Goal: Transaction & Acquisition: Purchase product/service

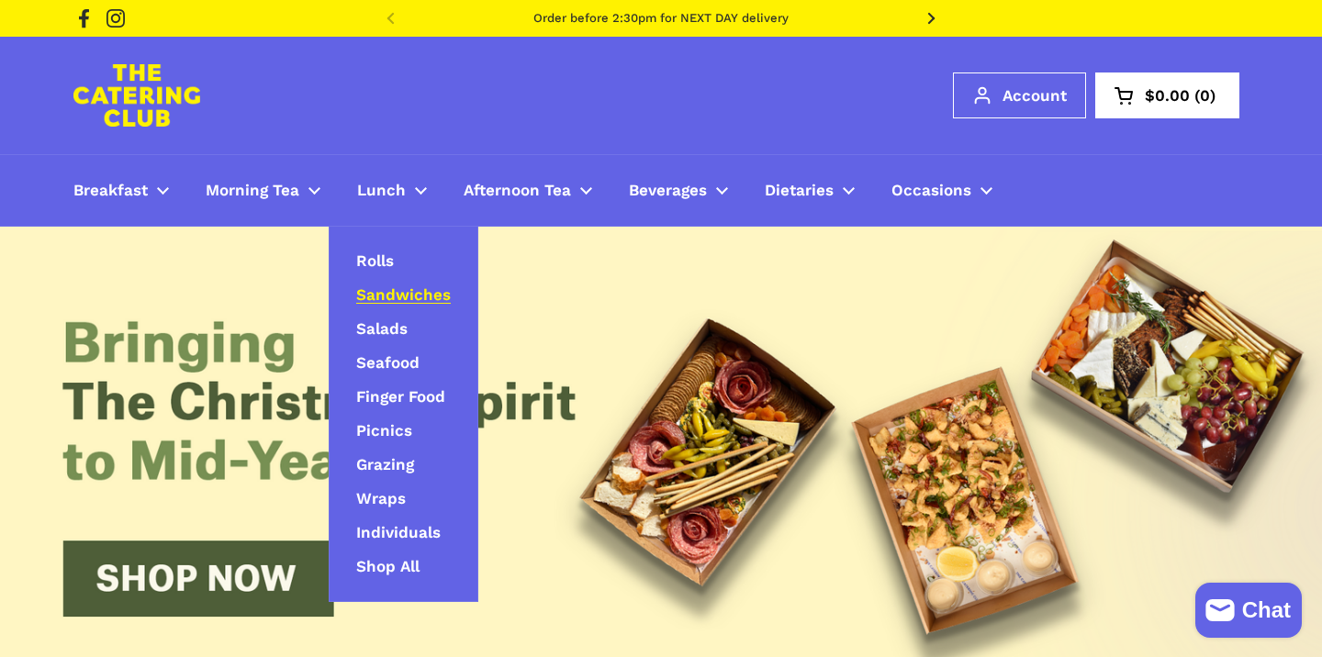
click at [394, 294] on span "Sandwiches" at bounding box center [403, 296] width 95 height 21
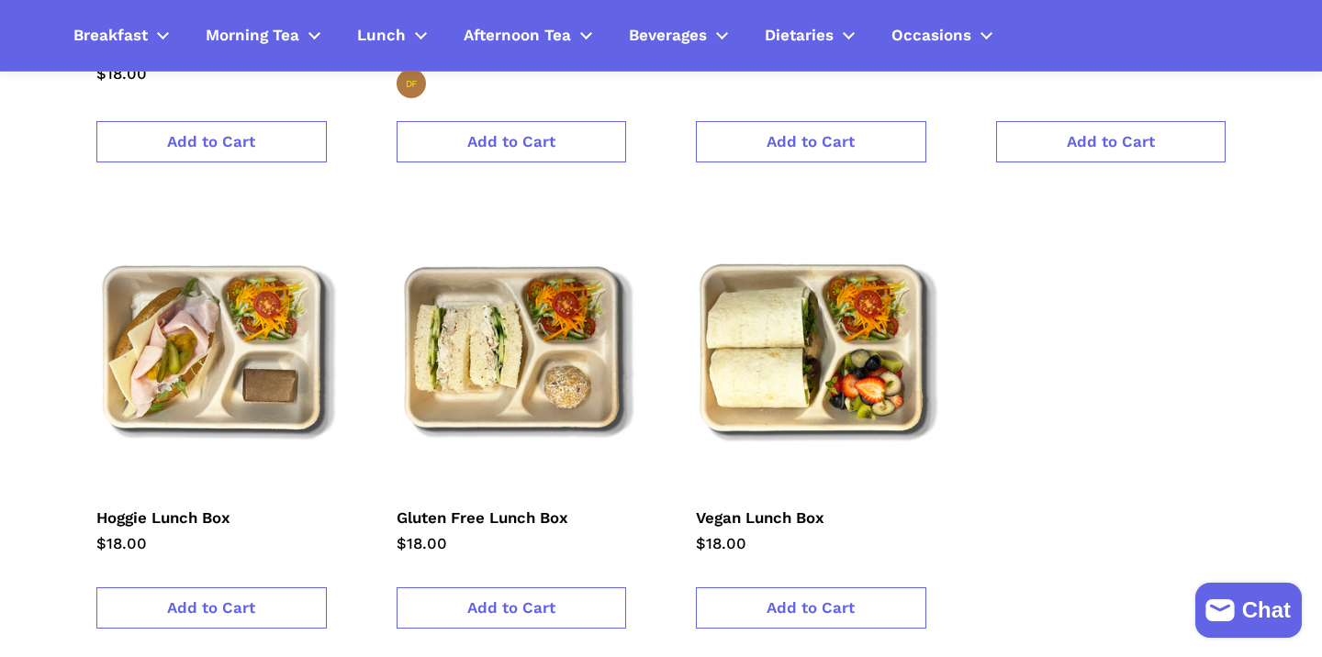
scroll to position [1772, 0]
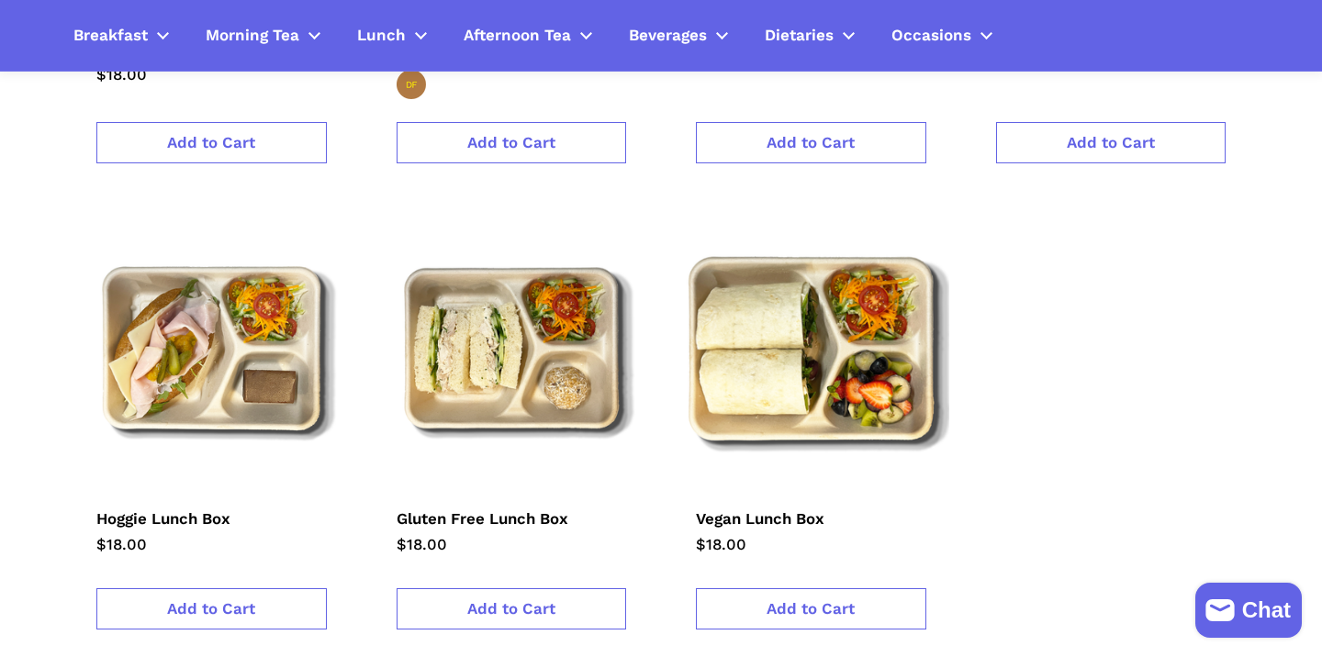
click at [734, 391] on img at bounding box center [811, 349] width 304 height 304
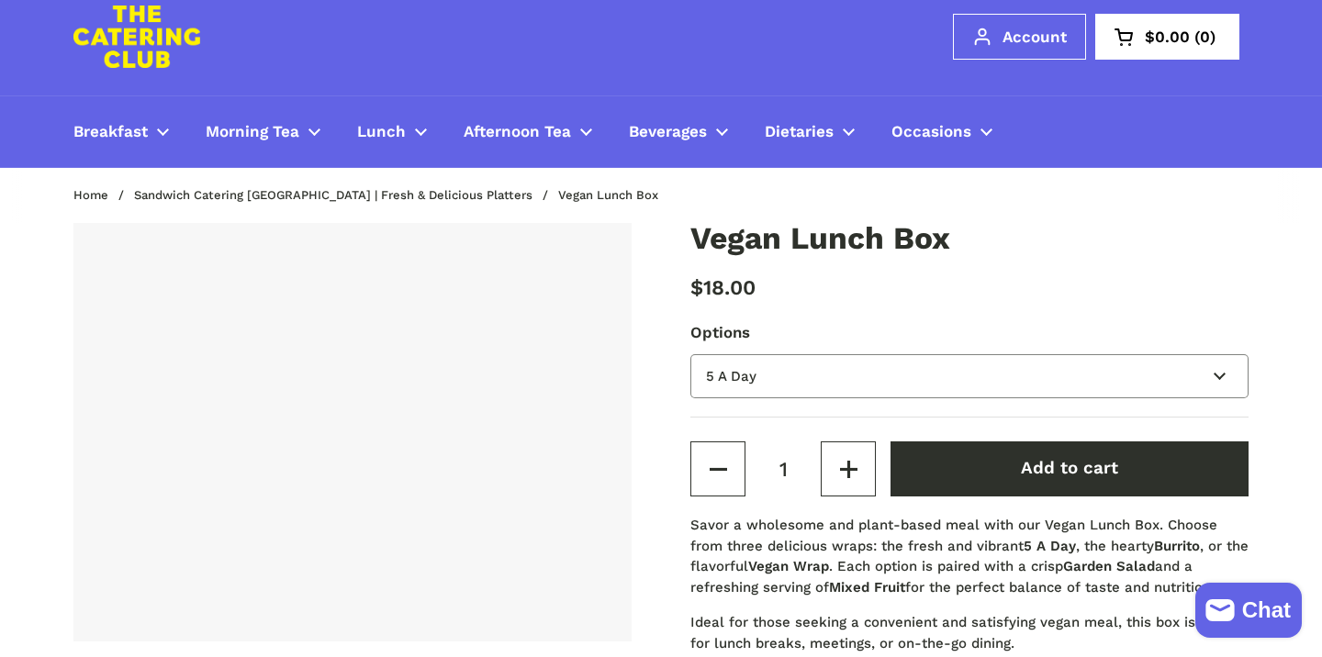
scroll to position [62, 0]
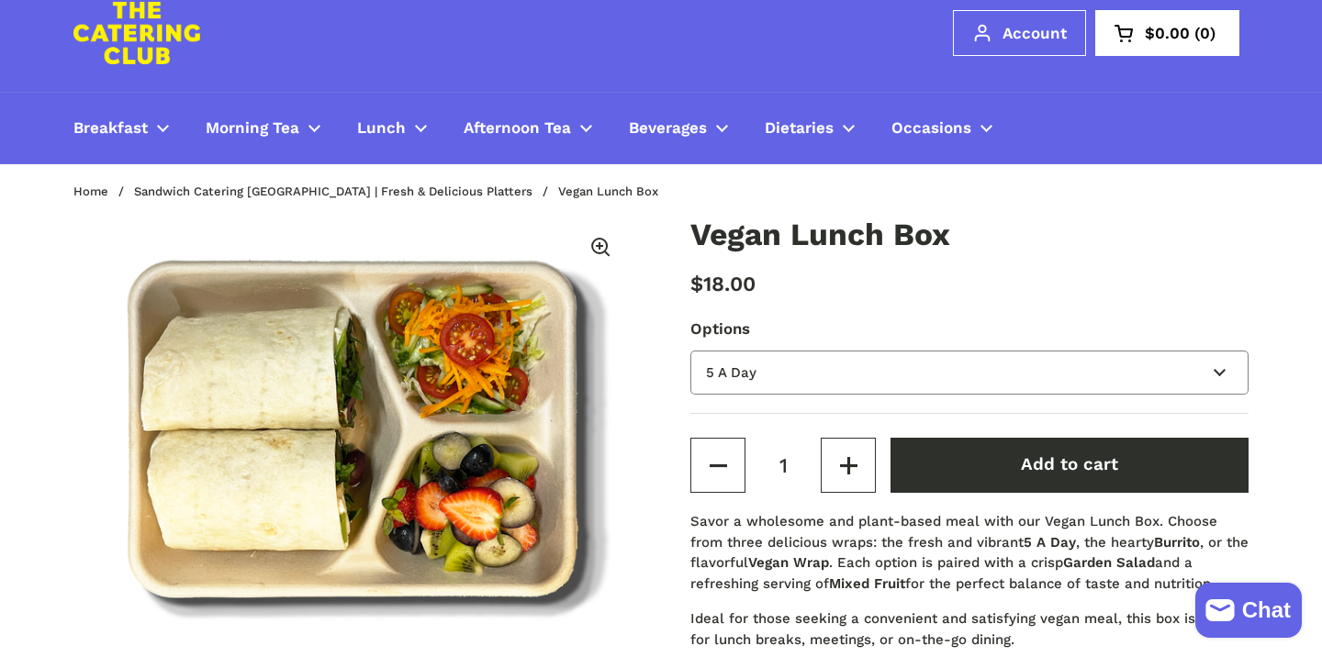
click at [740, 358] on select "5 A Day Burrito Vegan Wrap" at bounding box center [970, 373] width 558 height 45
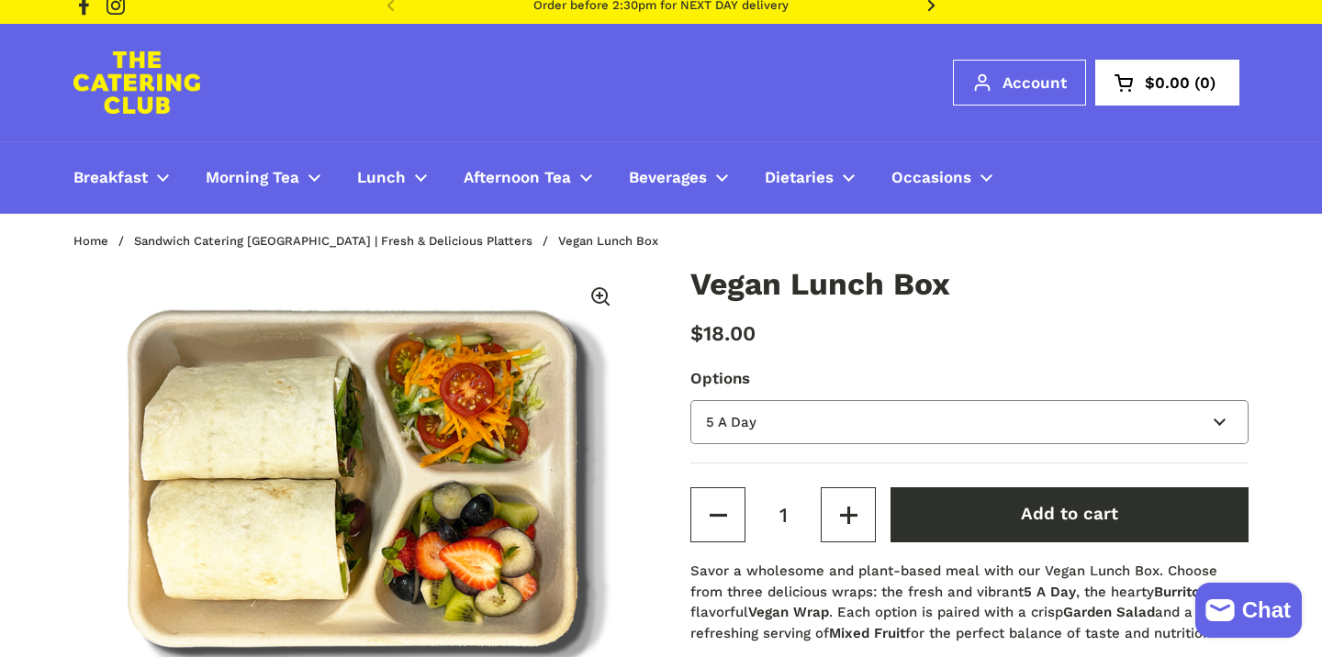
scroll to position [8, 0]
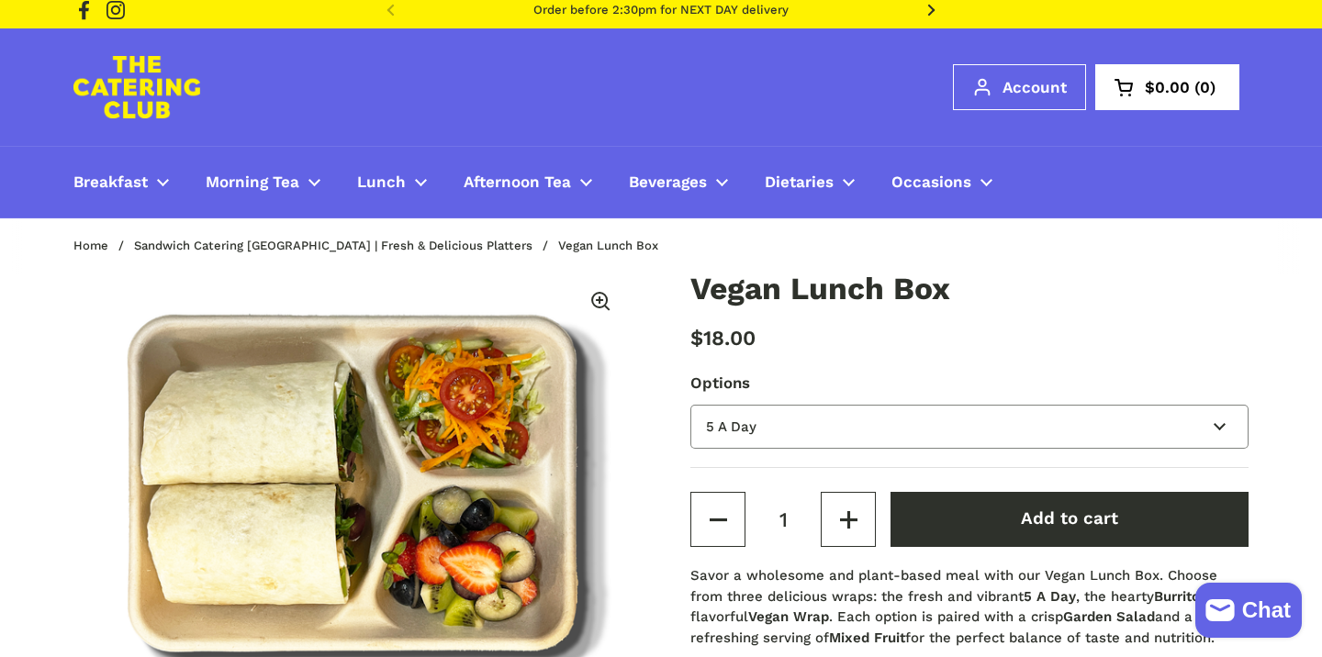
click at [753, 433] on select "5 A Day Burrito Vegan Wrap" at bounding box center [970, 427] width 558 height 45
click at [862, 423] on select "5 A Day Burrito Vegan Wrap" at bounding box center [970, 427] width 558 height 45
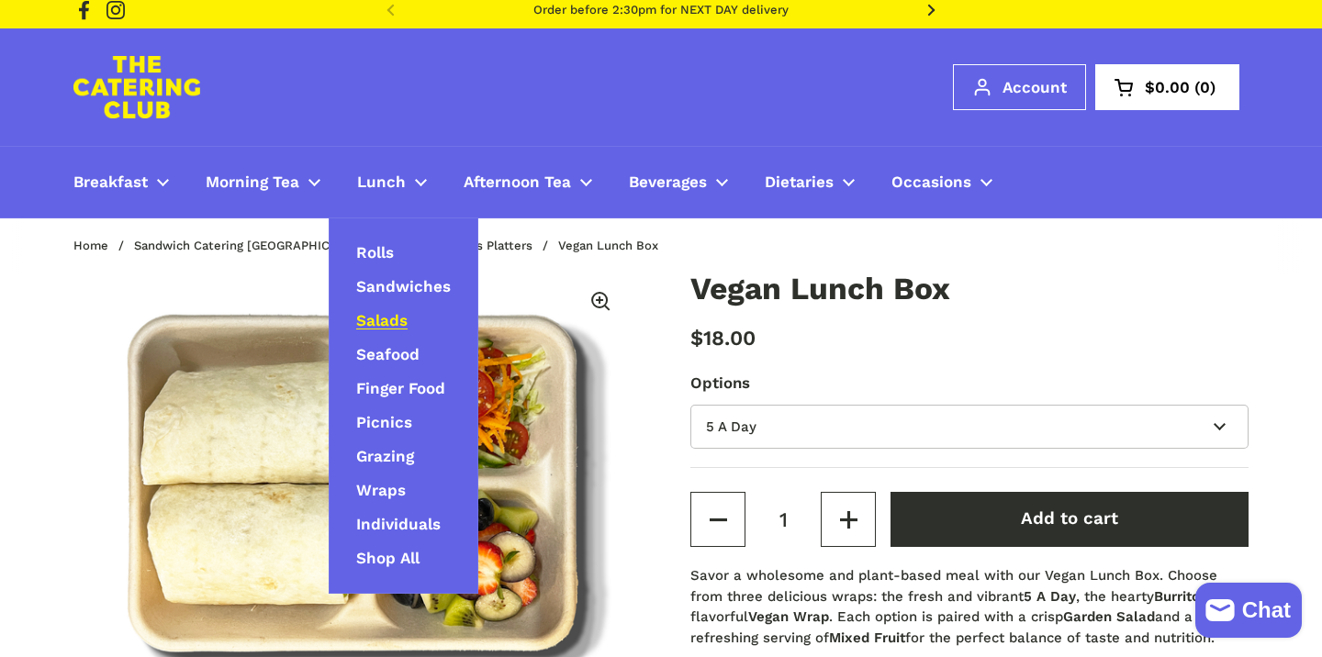
click at [384, 320] on span "Salads" at bounding box center [381, 321] width 51 height 21
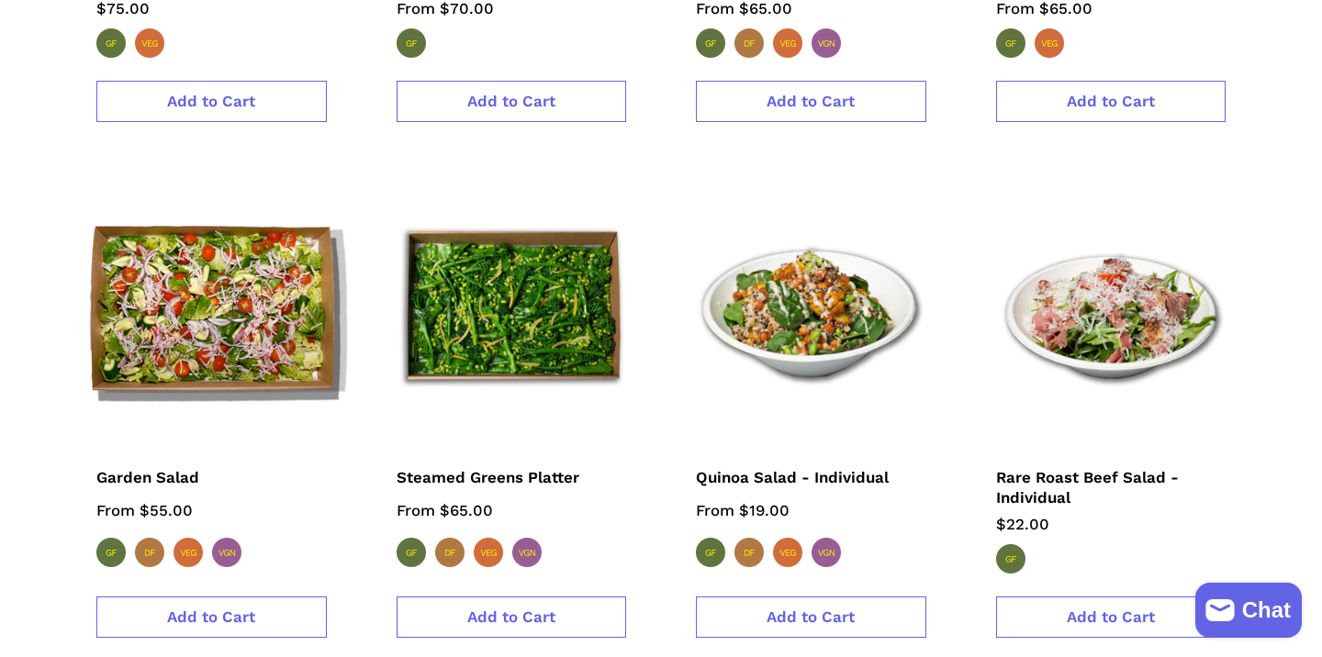
scroll to position [1380, 0]
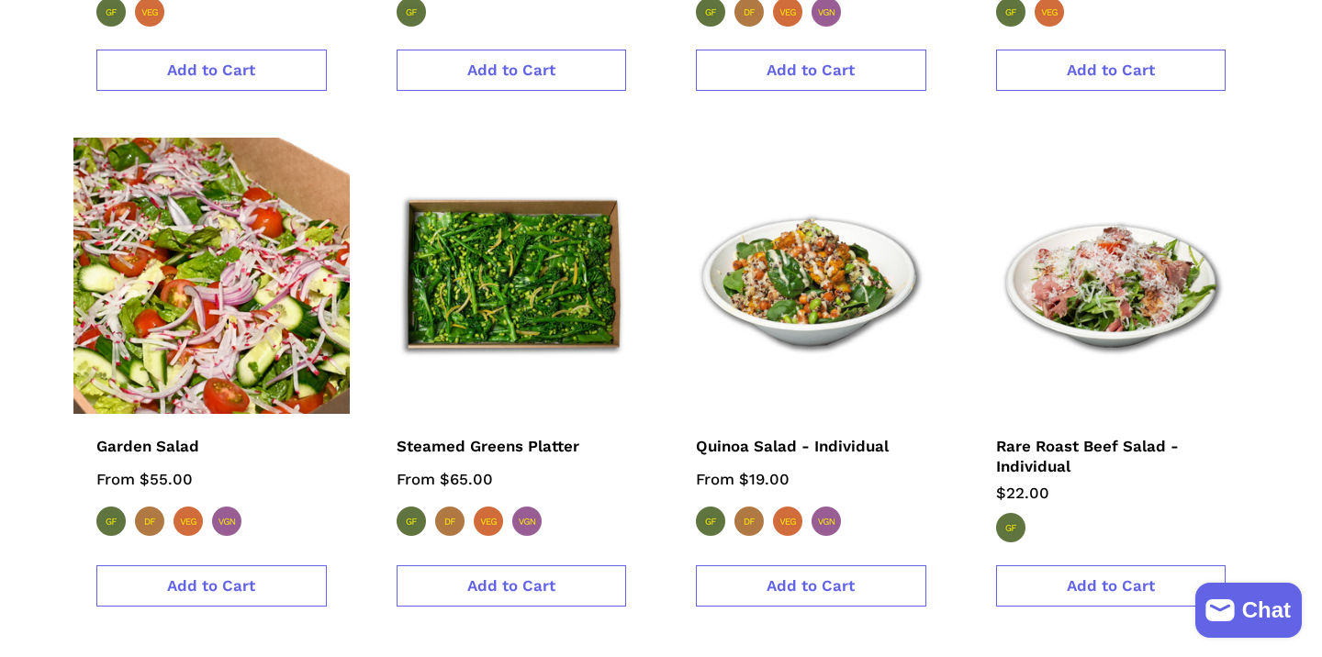
click at [208, 288] on img at bounding box center [212, 276] width 304 height 304
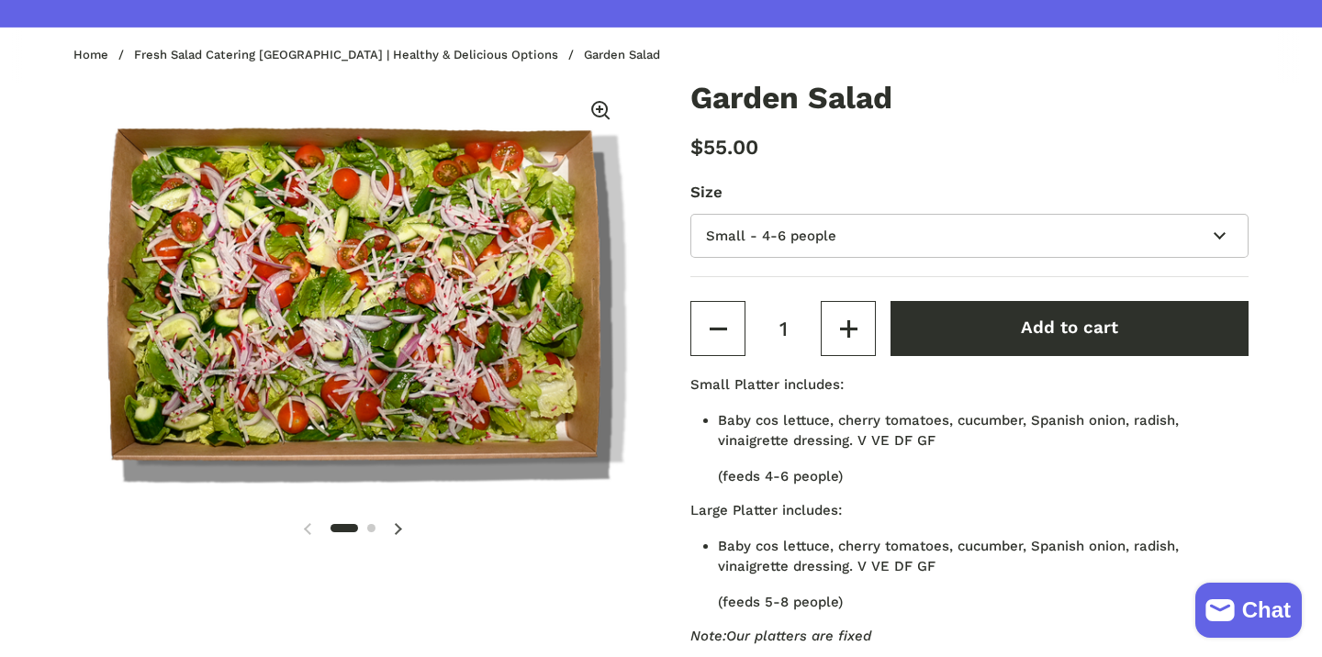
scroll to position [209, 0]
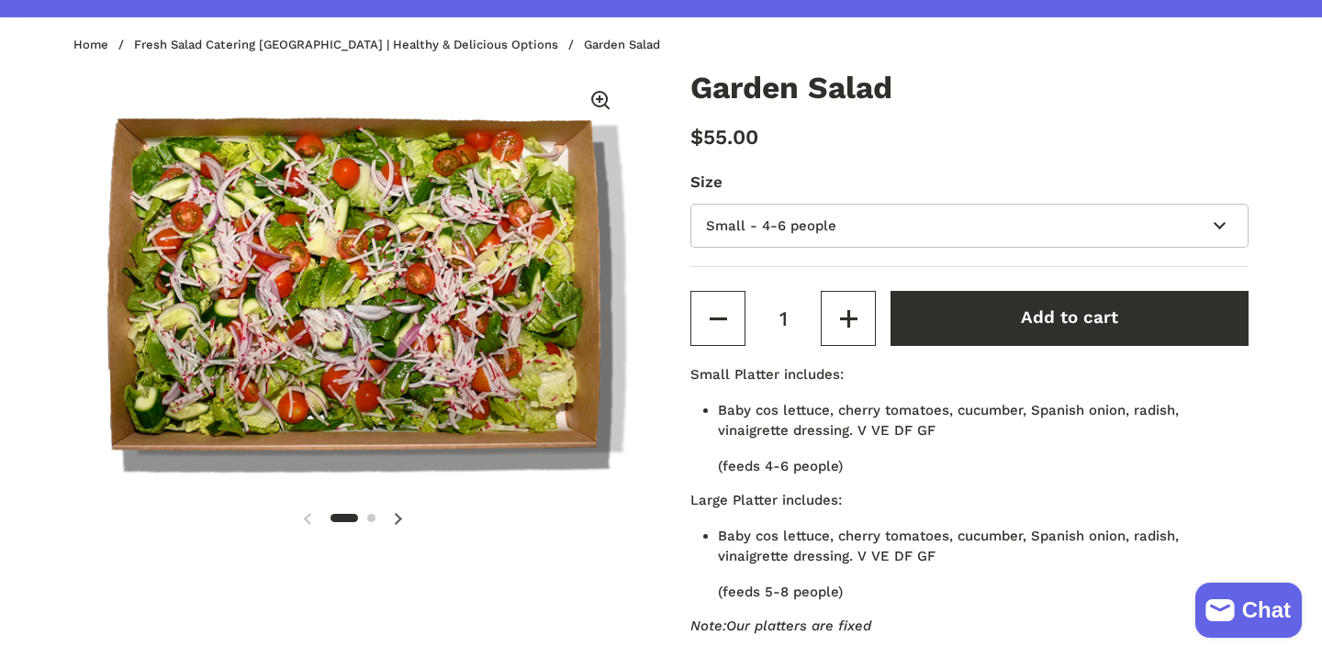
click at [252, 282] on img at bounding box center [352, 282] width 558 height 419
click at [404, 490] on div at bounding box center [352, 282] width 558 height 419
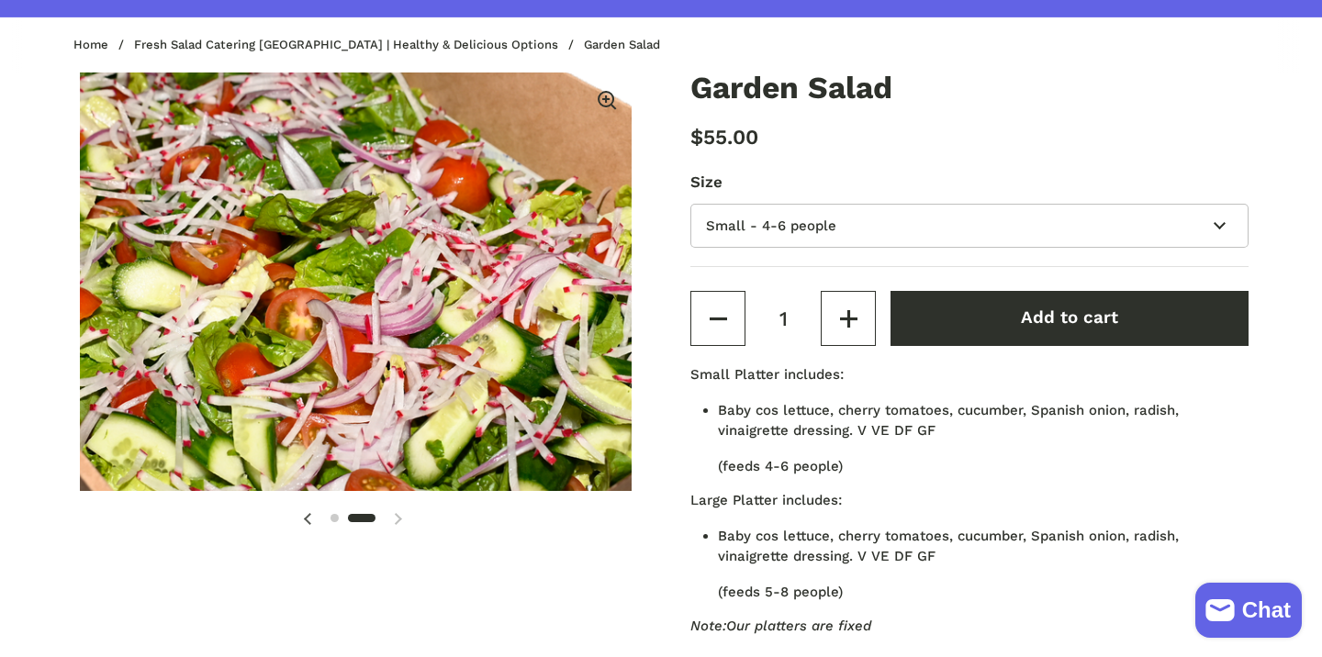
scroll to position [0, 575]
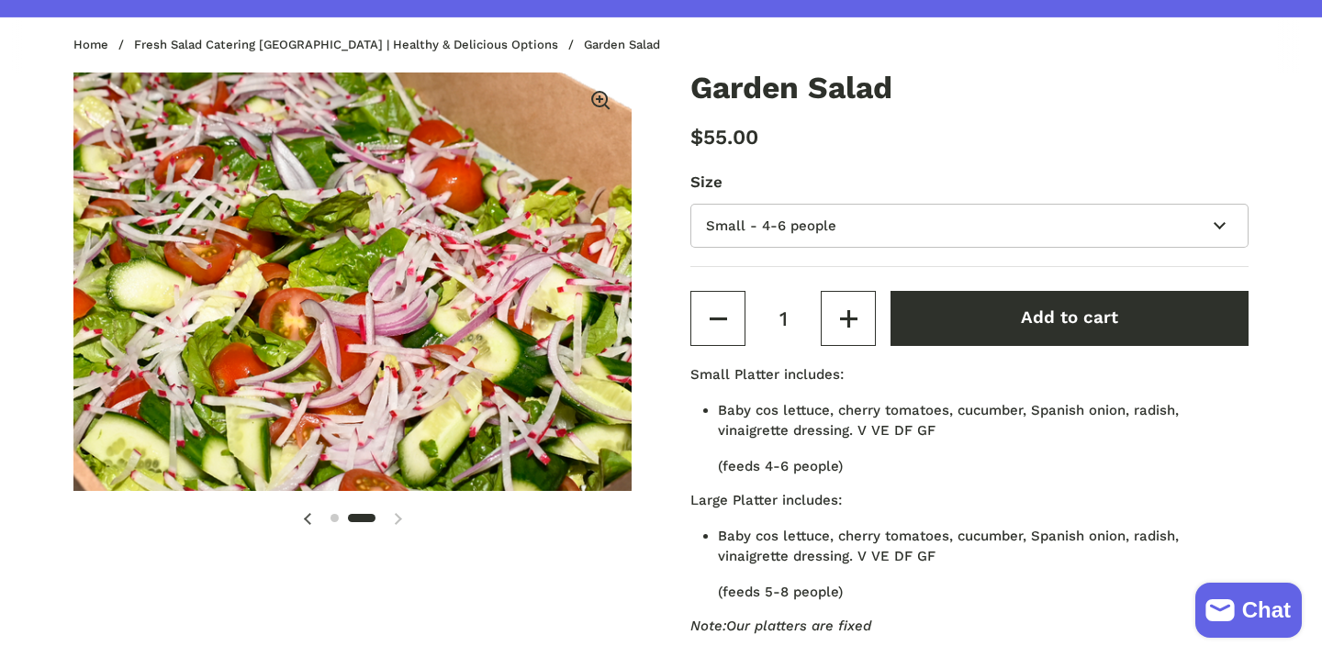
click at [399, 517] on div "2 / 2" at bounding box center [352, 518] width 558 height 37
click at [326, 511] on div at bounding box center [353, 518] width 54 height 21
click at [319, 514] on span at bounding box center [307, 518] width 37 height 37
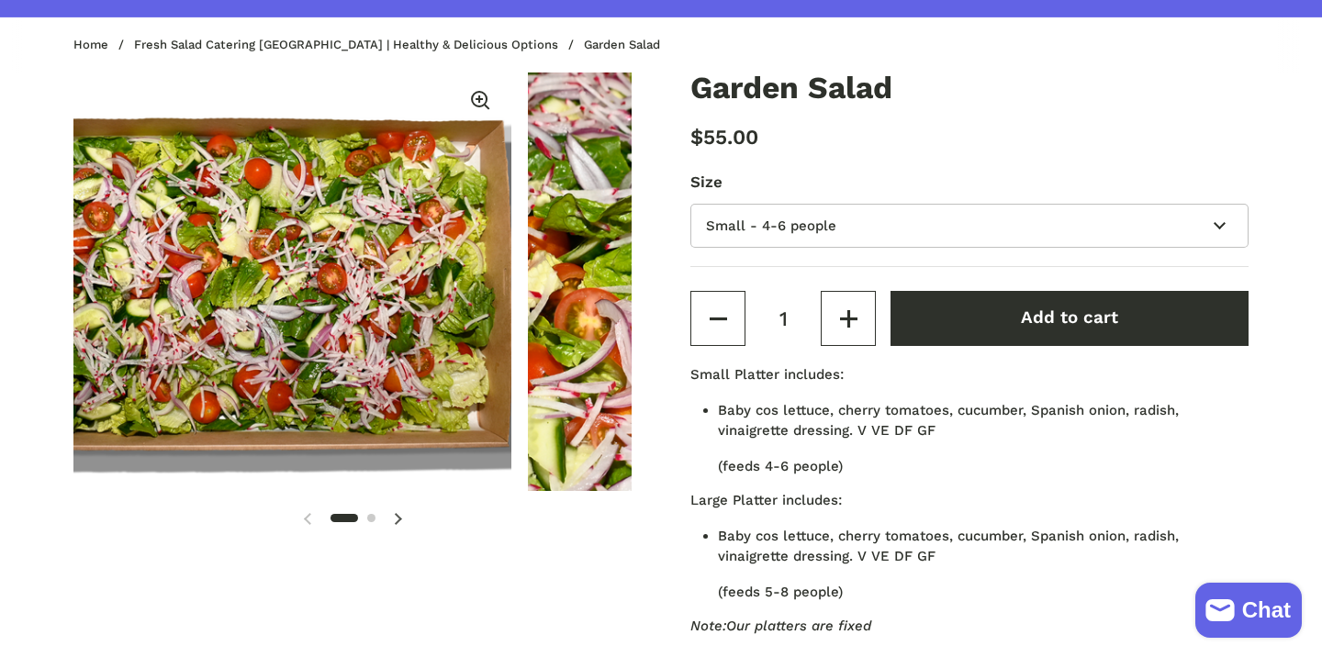
click at [323, 522] on div "1 / 2" at bounding box center [352, 518] width 558 height 37
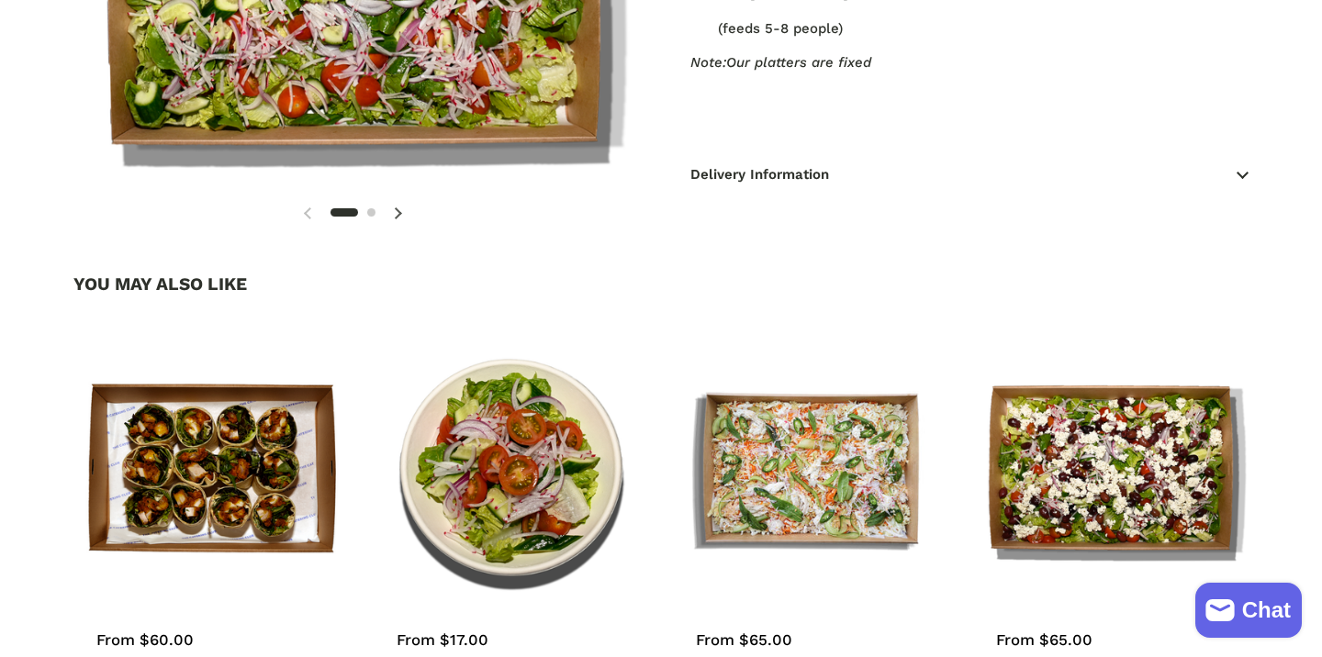
scroll to position [886, 0]
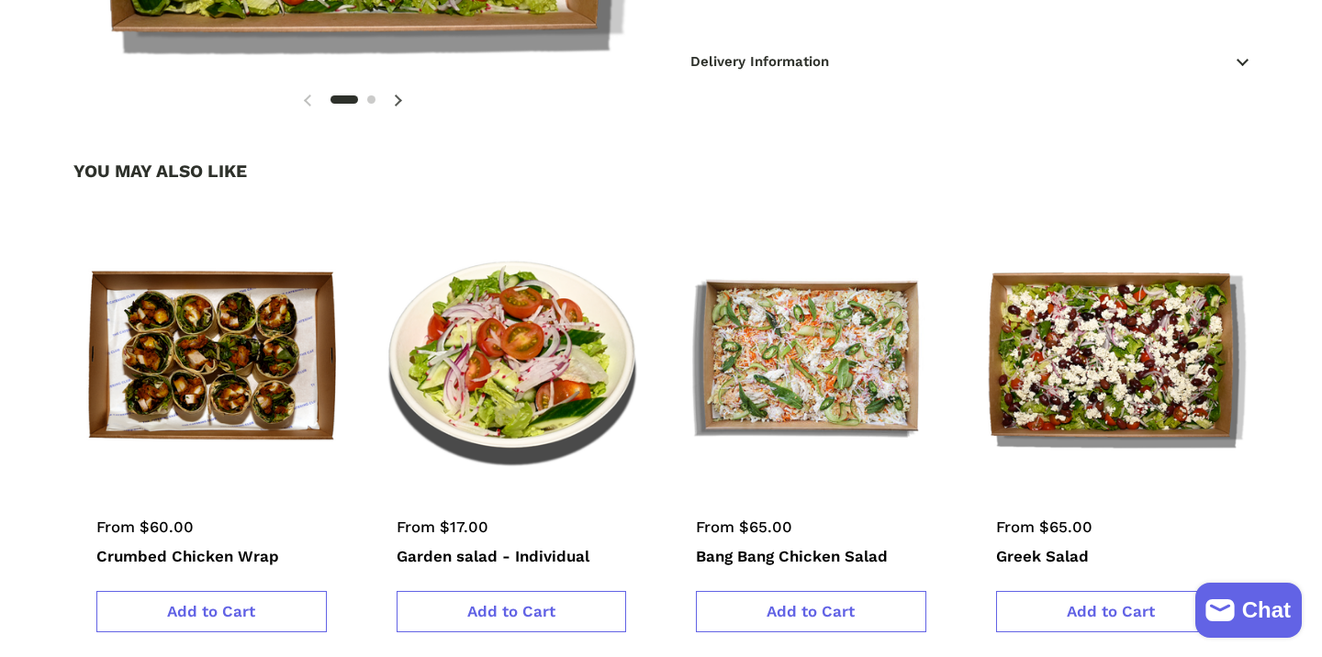
click at [500, 396] on img at bounding box center [511, 355] width 304 height 304
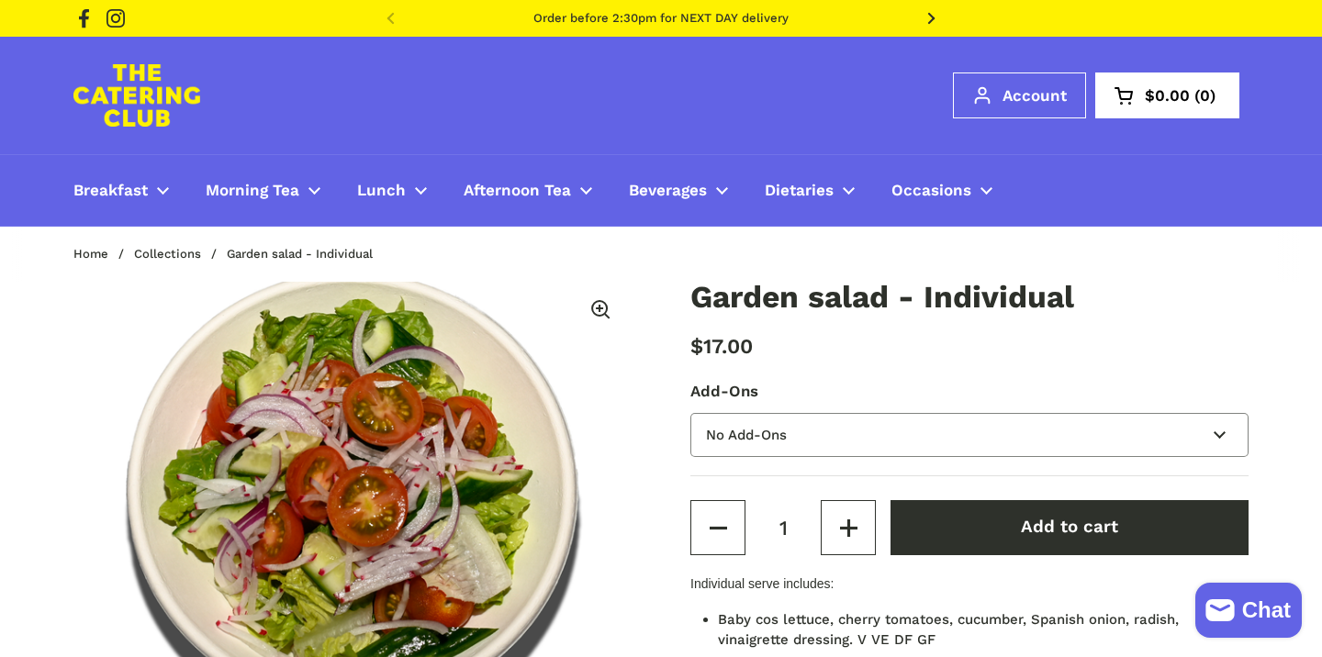
click at [755, 413] on select "No Add-Ons Poached Chicken Crumbed Chicken [GEOGRAPHIC_DATA]" at bounding box center [970, 435] width 558 height 45
select select "Falafel"
click at [691, 413] on select "No Add-Ons Poached Chicken Crumbed Chicken [GEOGRAPHIC_DATA]" at bounding box center [970, 435] width 558 height 45
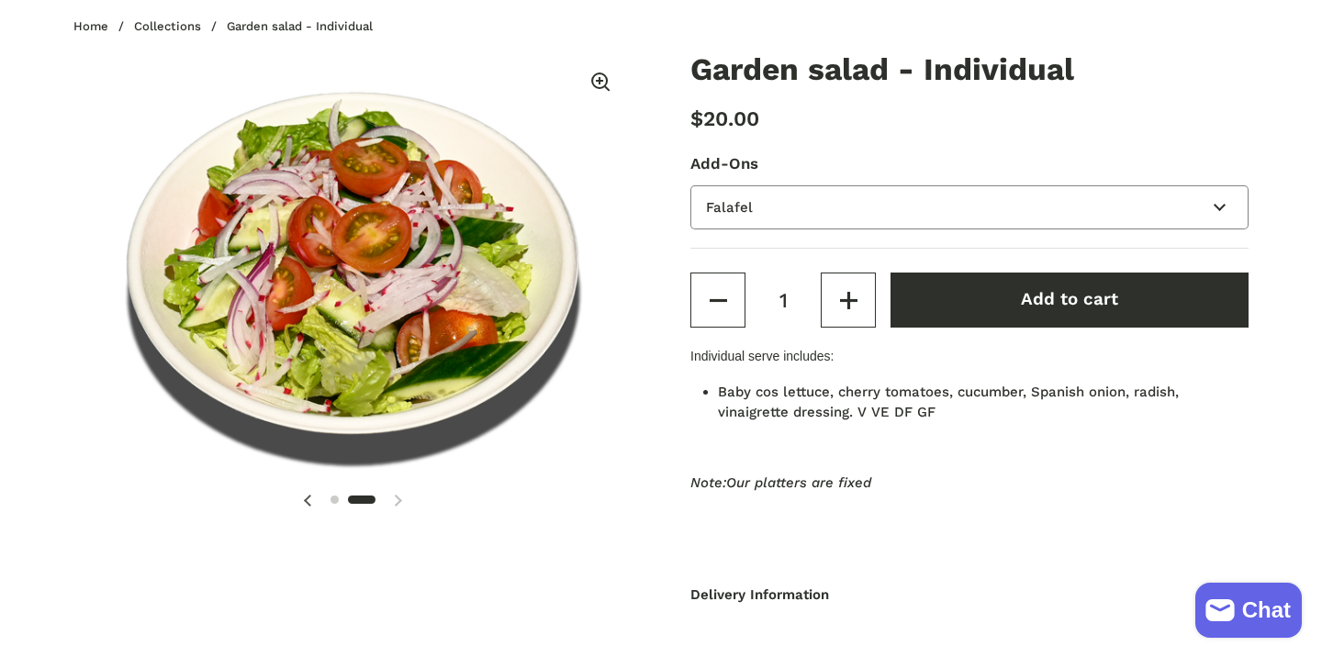
scroll to position [233, 0]
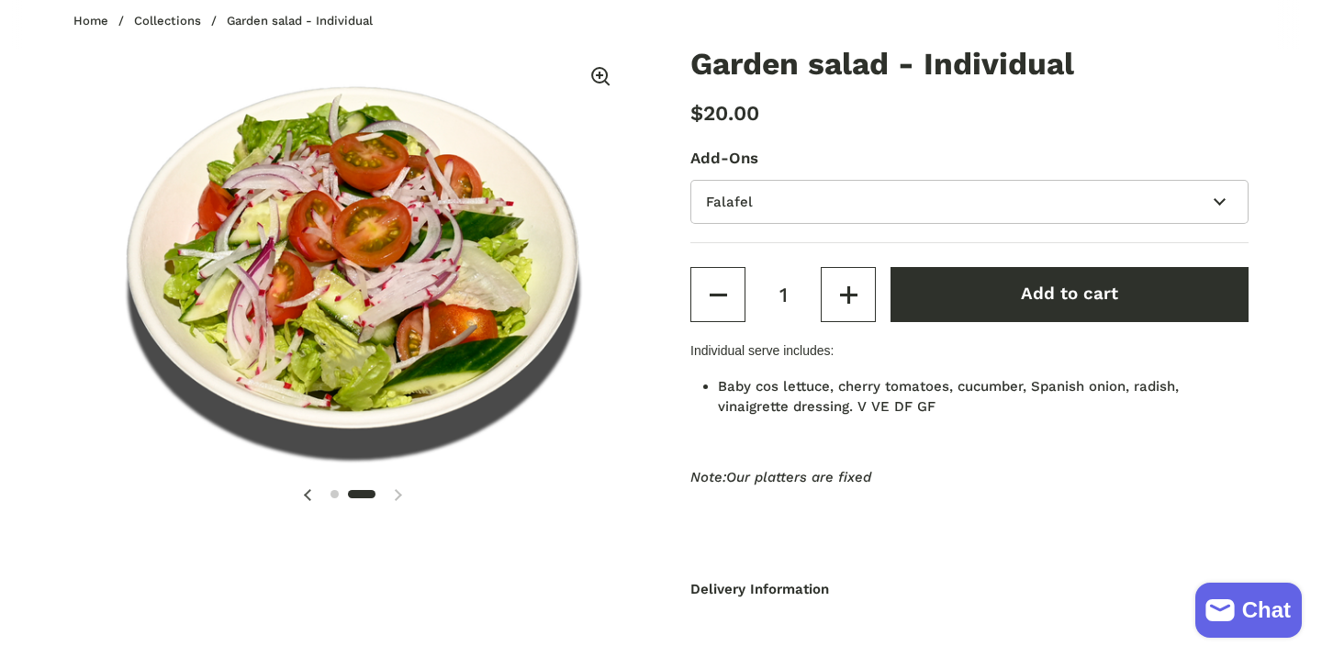
click at [393, 494] on div "2 / 2" at bounding box center [352, 495] width 558 height 37
click at [399, 491] on div "2 / 2" at bounding box center [352, 495] width 558 height 37
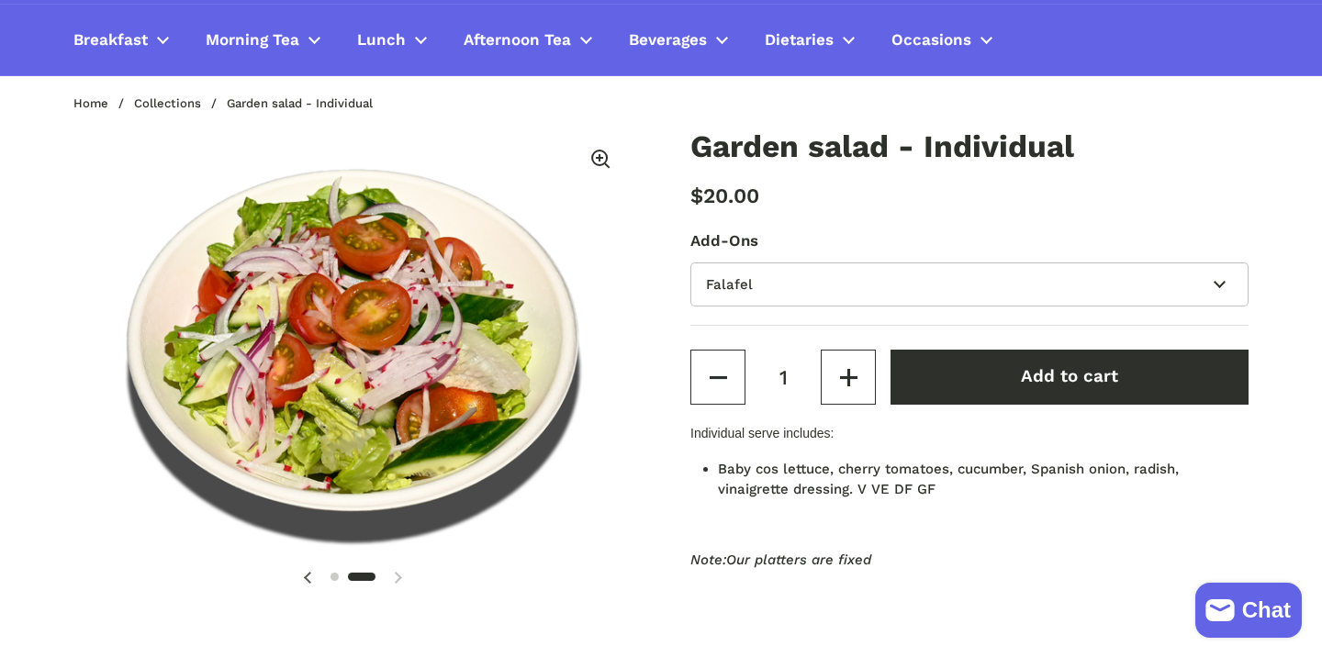
scroll to position [153, 0]
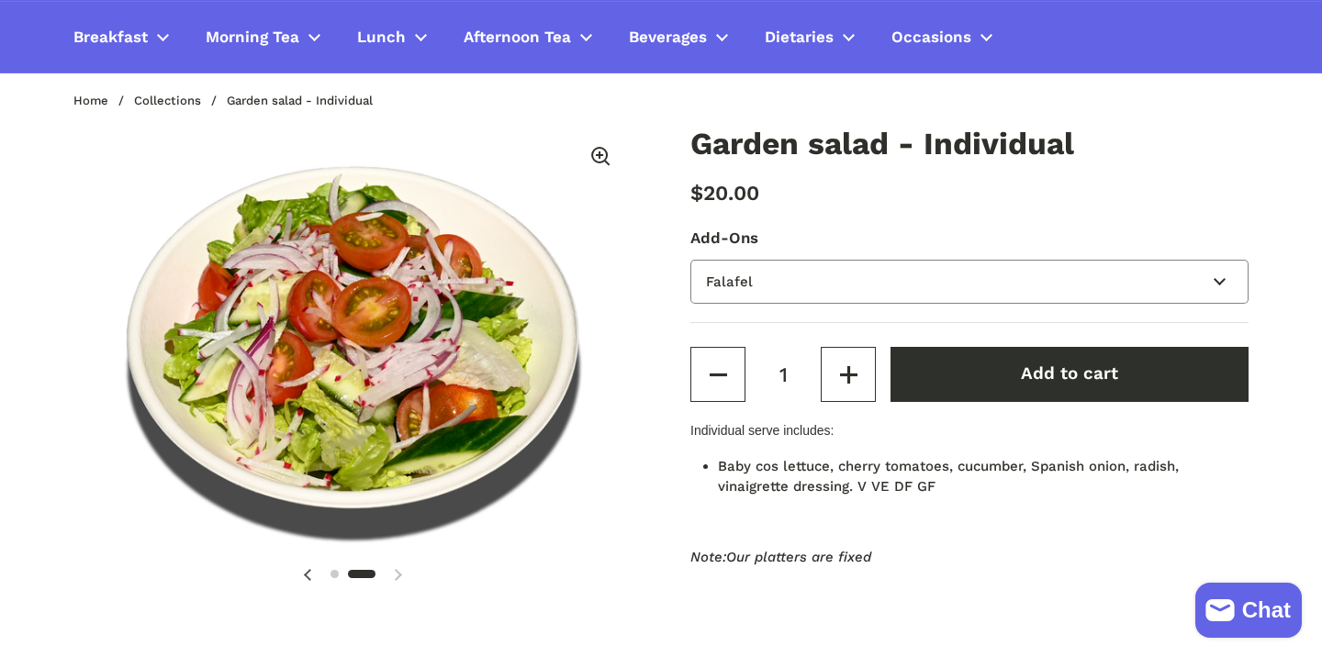
click at [760, 282] on select "No Add-Ons Poached Chicken Crumbed Chicken [GEOGRAPHIC_DATA]" at bounding box center [970, 282] width 558 height 45
click at [691, 260] on select "No Add-Ons Poached Chicken Crumbed Chicken [GEOGRAPHIC_DATA]" at bounding box center [970, 282] width 558 height 45
click at [779, 289] on select "No Add-Ons Poached Chicken Crumbed Chicken [GEOGRAPHIC_DATA]" at bounding box center [970, 282] width 558 height 45
select select "Crumbed Chicken"
click at [691, 260] on select "No Add-Ons Poached Chicken Crumbed Chicken [GEOGRAPHIC_DATA]" at bounding box center [970, 282] width 558 height 45
